Goal: Browse casually

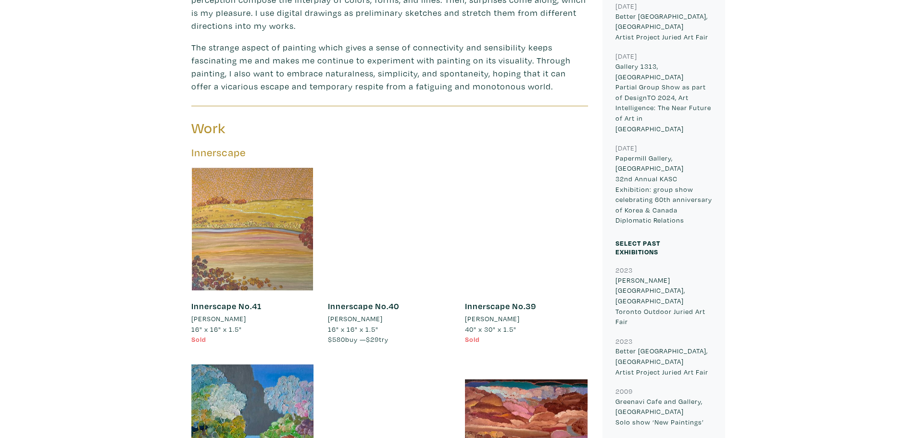
scroll to position [481, 0]
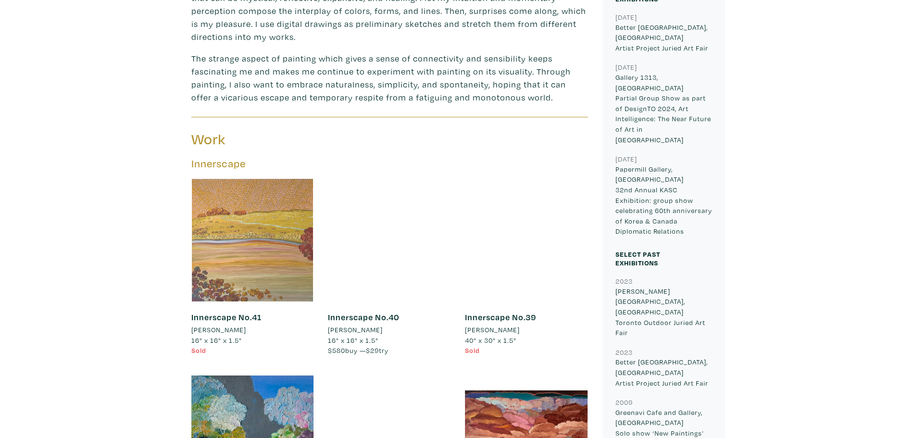
click at [266, 255] on div at bounding box center [252, 240] width 123 height 123
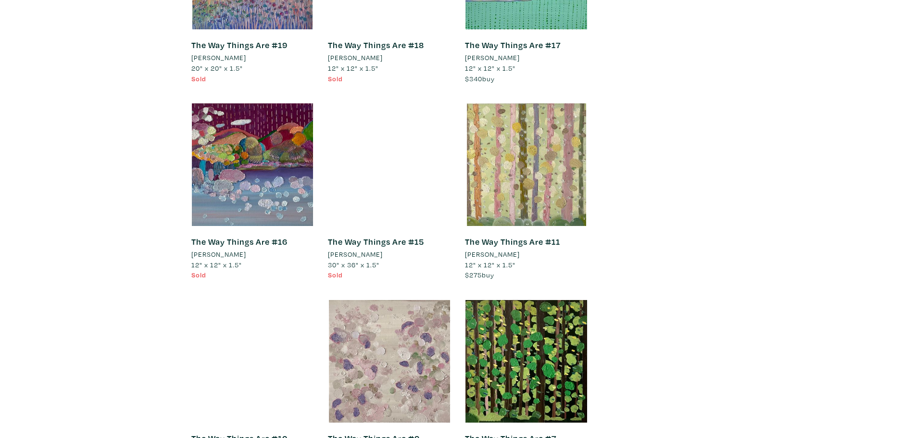
scroll to position [2740, 0]
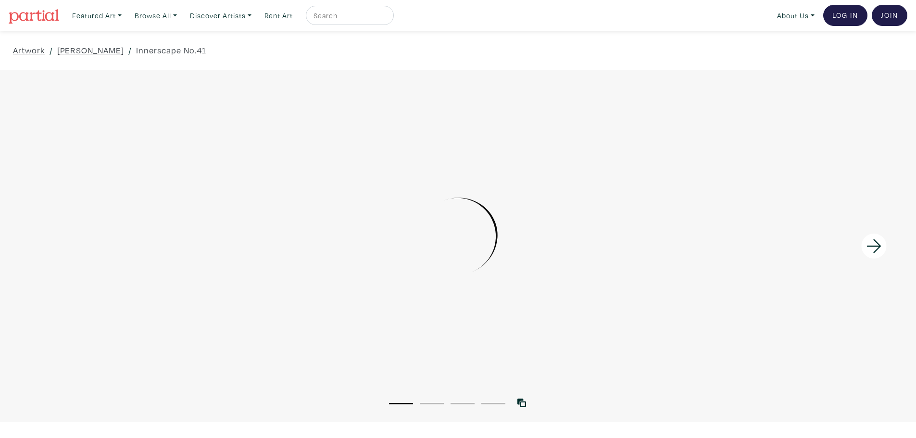
click at [867, 243] on icon at bounding box center [874, 246] width 33 height 26
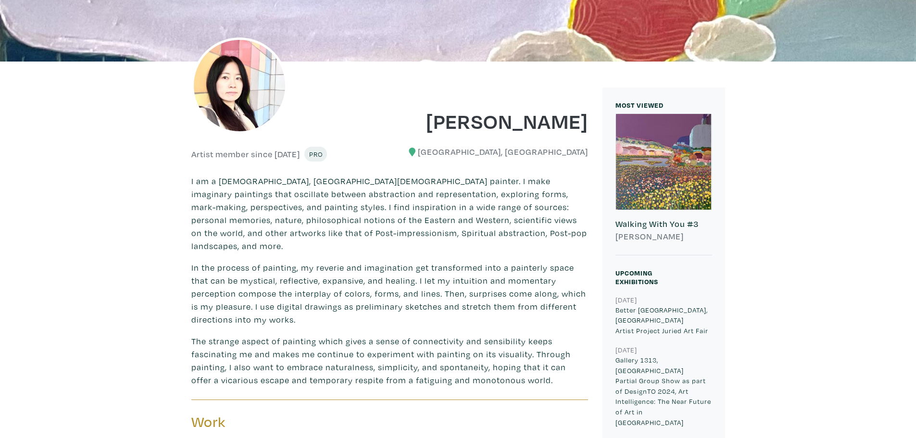
scroll to position [191, 0]
